Goal: Information Seeking & Learning: Learn about a topic

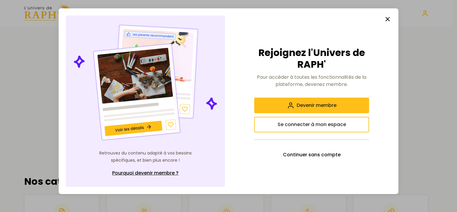
click at [323, 153] on span "Continuer sans compte" at bounding box center [312, 154] width 58 height 7
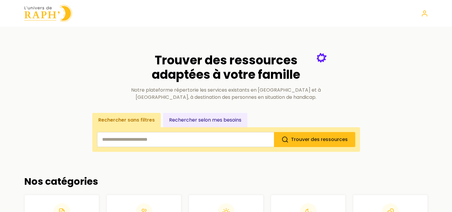
click at [231, 139] on input "search" at bounding box center [185, 139] width 177 height 15
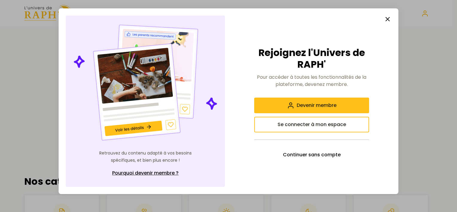
click at [389, 18] on line "button" at bounding box center [388, 19] width 4 height 4
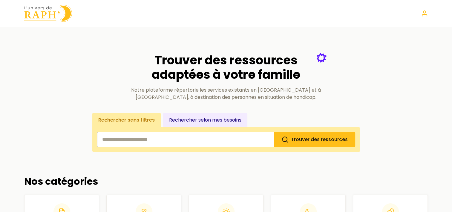
click at [224, 117] on button "Rechercher selon mes besoins" at bounding box center [205, 120] width 84 height 14
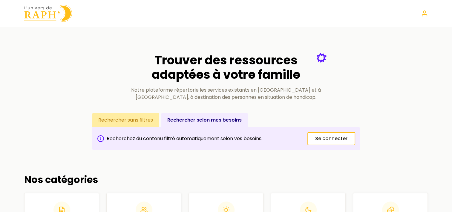
click at [140, 126] on button "Rechercher sans filtres" at bounding box center [125, 120] width 67 height 14
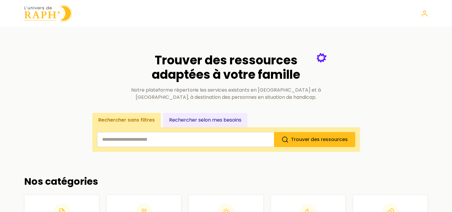
click at [128, 137] on input "search" at bounding box center [185, 139] width 177 height 15
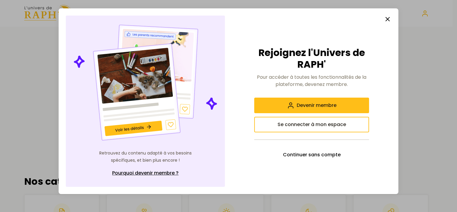
click at [387, 17] on icon "button" at bounding box center [387, 19] width 7 height 7
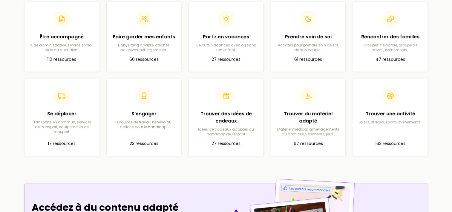
scroll to position [190, 0]
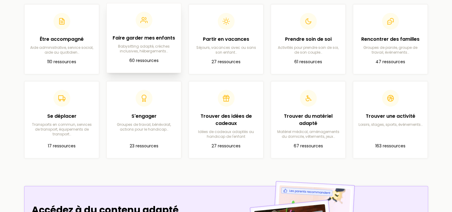
click at [142, 61] on p "60 ressources" at bounding box center [143, 60] width 65 height 7
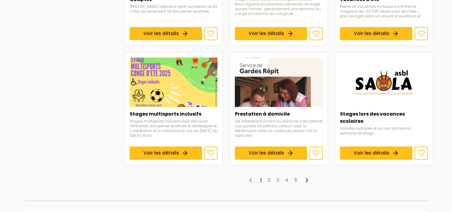
scroll to position [452, 0]
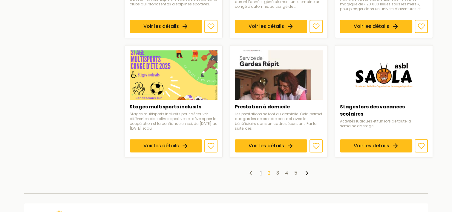
click at [269, 169] on link "2" at bounding box center [269, 172] width 3 height 7
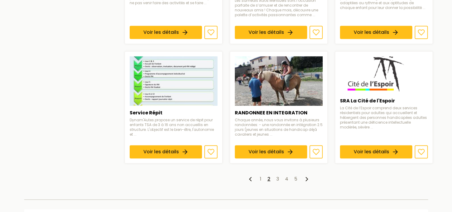
scroll to position [464, 0]
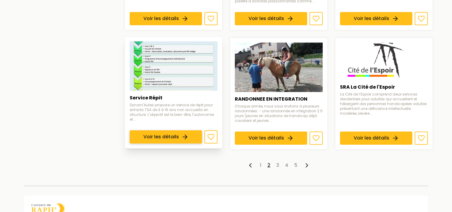
click at [193, 130] on link "Voir les détails" at bounding box center [166, 136] width 72 height 13
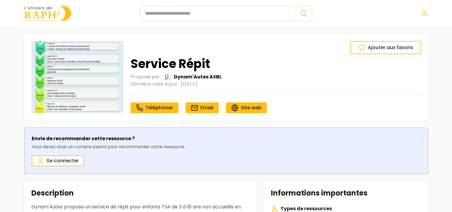
scroll to position [464, 0]
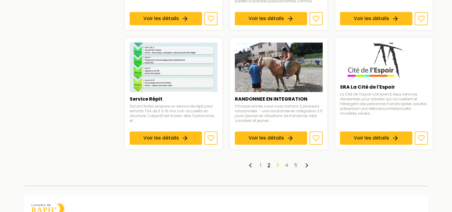
click at [276, 161] on link "3" at bounding box center [277, 164] width 3 height 7
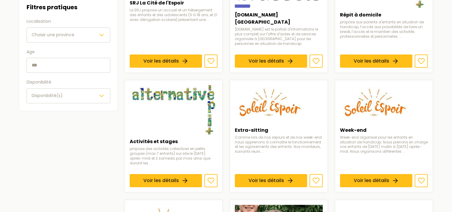
scroll to position [175, 0]
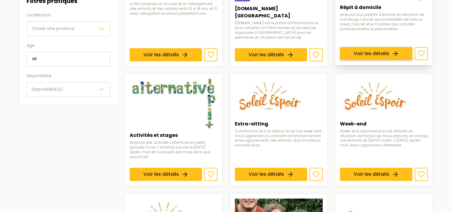
click at [378, 47] on link "Voir les détails" at bounding box center [376, 53] width 72 height 13
